Goal: Information Seeking & Learning: Learn about a topic

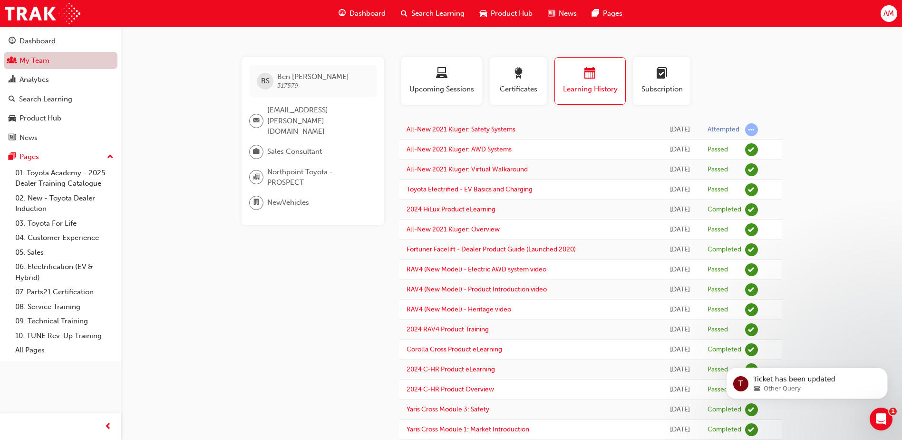
click at [64, 63] on link "My Team" at bounding box center [61, 61] width 114 height 18
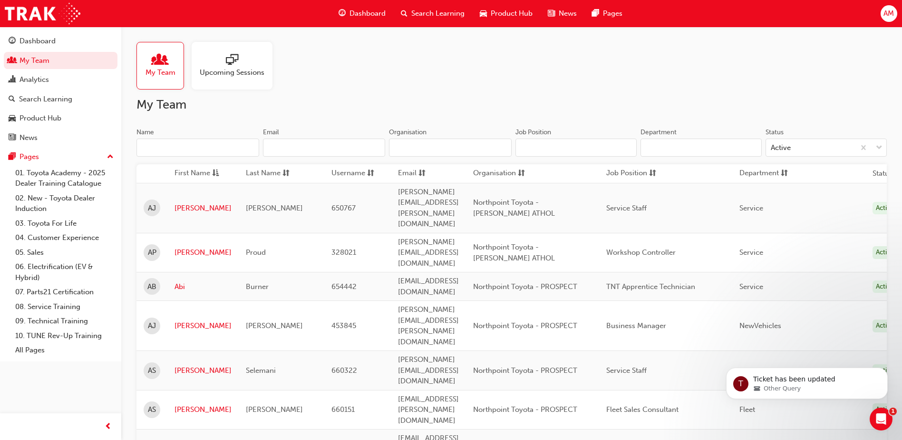
click at [177, 147] on input "Name" at bounding box center [198, 147] width 123 height 18
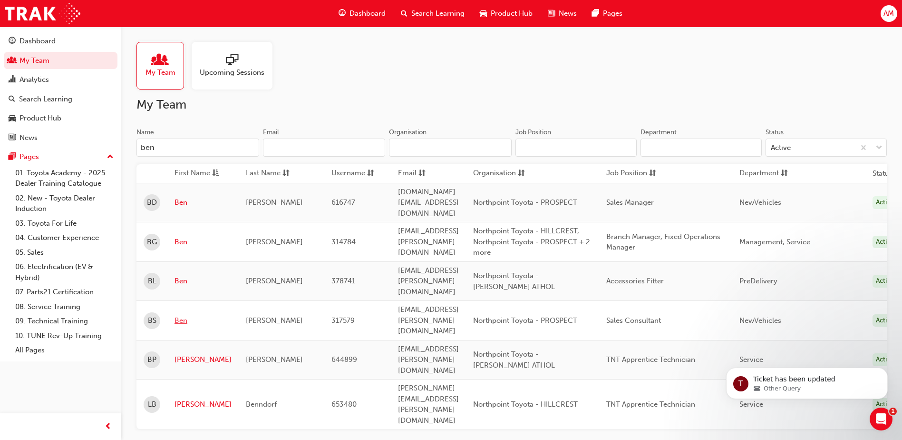
type input "ben"
click at [184, 315] on link "Ben" at bounding box center [203, 320] width 57 height 11
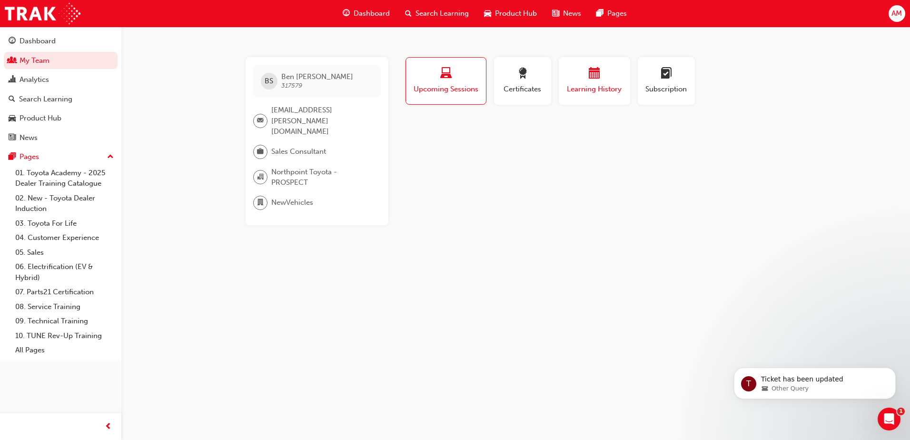
click at [608, 90] on span "Learning History" at bounding box center [594, 89] width 57 height 11
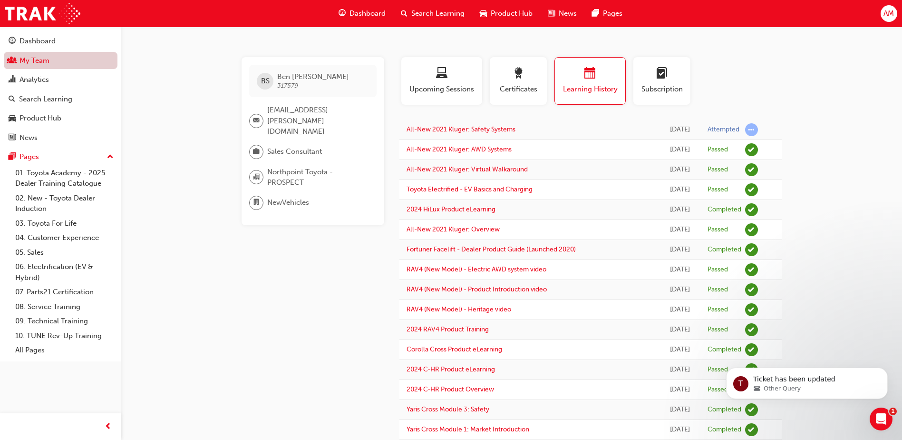
click at [35, 57] on link "My Team" at bounding box center [61, 61] width 114 height 18
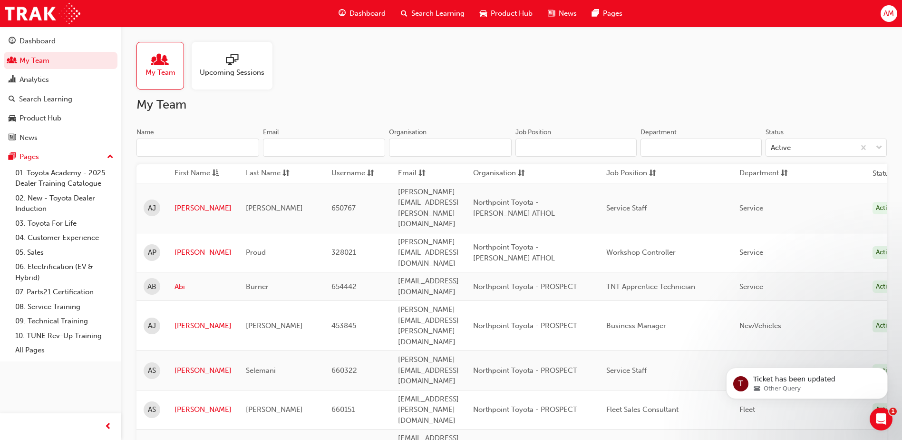
click at [170, 147] on input "Name" at bounding box center [198, 147] width 123 height 18
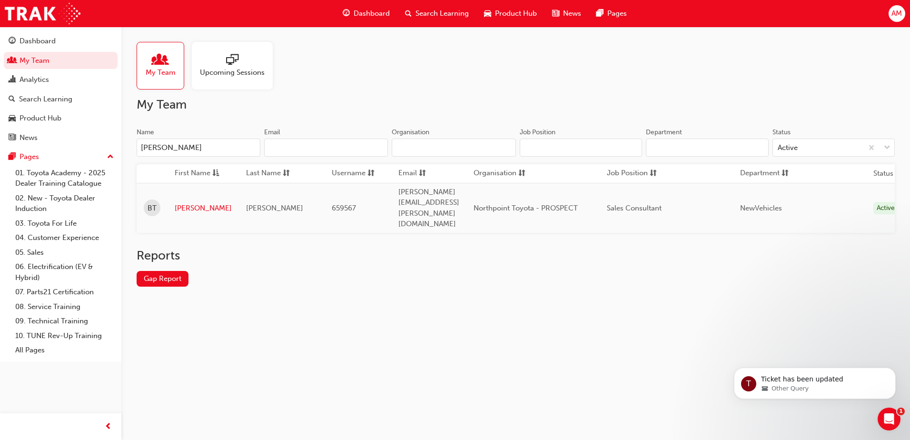
type input "[PERSON_NAME]"
click at [191, 202] on td "[PERSON_NAME]" at bounding box center [202, 208] width 71 height 50
click at [186, 203] on link "[PERSON_NAME]" at bounding box center [203, 208] width 57 height 11
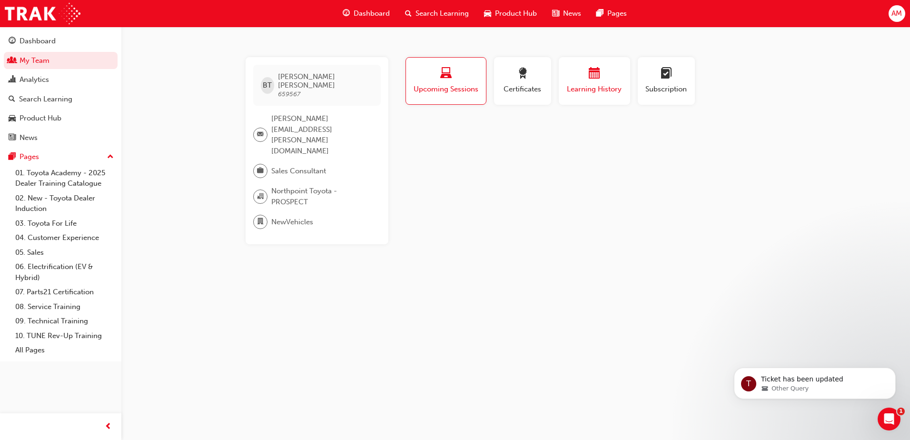
click at [594, 87] on span "Learning History" at bounding box center [594, 89] width 57 height 11
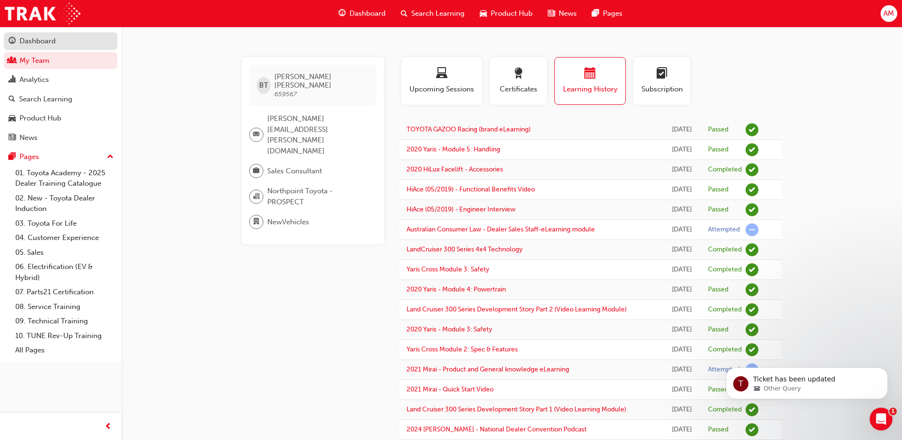
click at [65, 37] on div "Dashboard" at bounding box center [61, 41] width 104 height 12
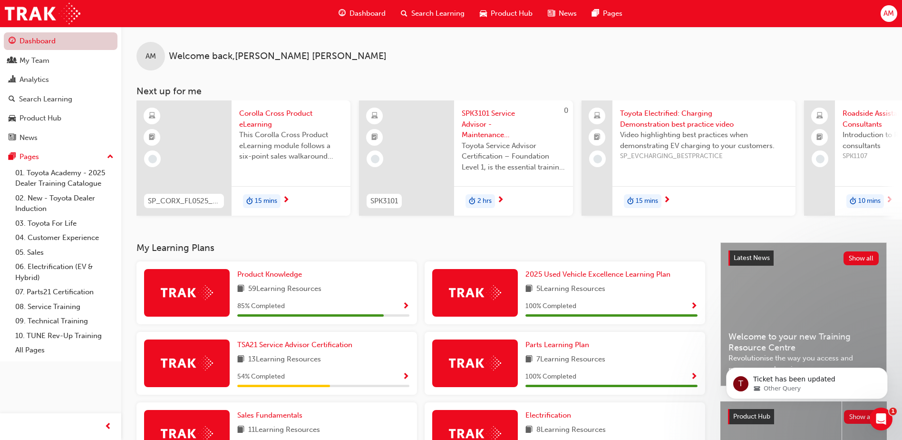
click at [65, 37] on link "Dashboard" at bounding box center [61, 41] width 114 height 18
click at [370, 391] on div "TSA21 Service Advisor Certification 13 Learning Resources 54 % Completed" at bounding box center [277, 363] width 281 height 63
